Goal: Go to known website: Access a specific website the user already knows

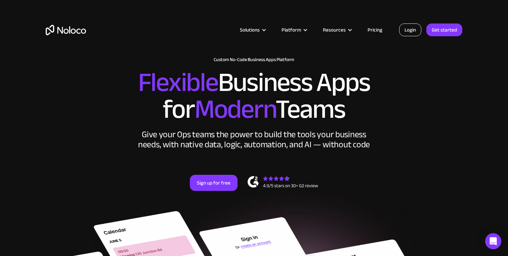
click at [407, 33] on link "Login" at bounding box center [410, 29] width 22 height 13
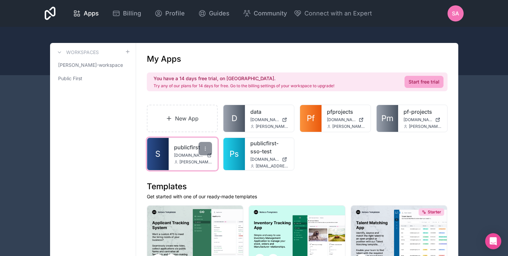
click at [183, 151] on link "publicfirst" at bounding box center [193, 147] width 38 height 8
